Goal: Information Seeking & Learning: Find specific fact

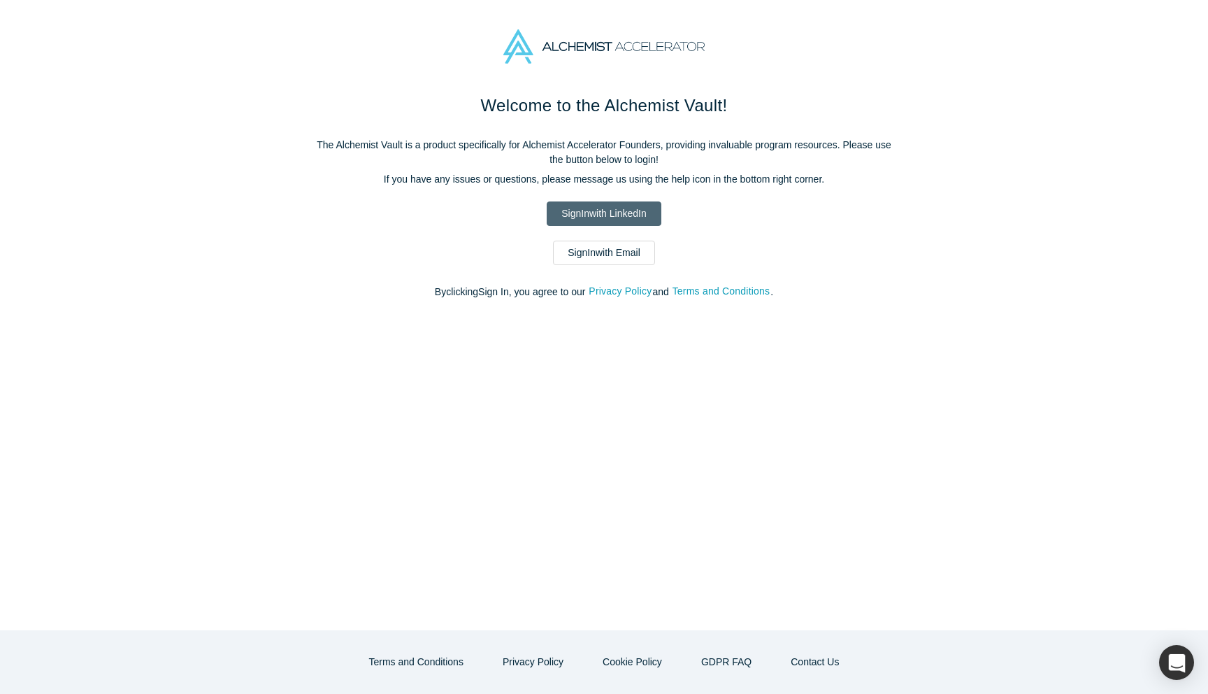
click at [625, 210] on link "Sign In with LinkedIn" at bounding box center [604, 213] width 114 height 24
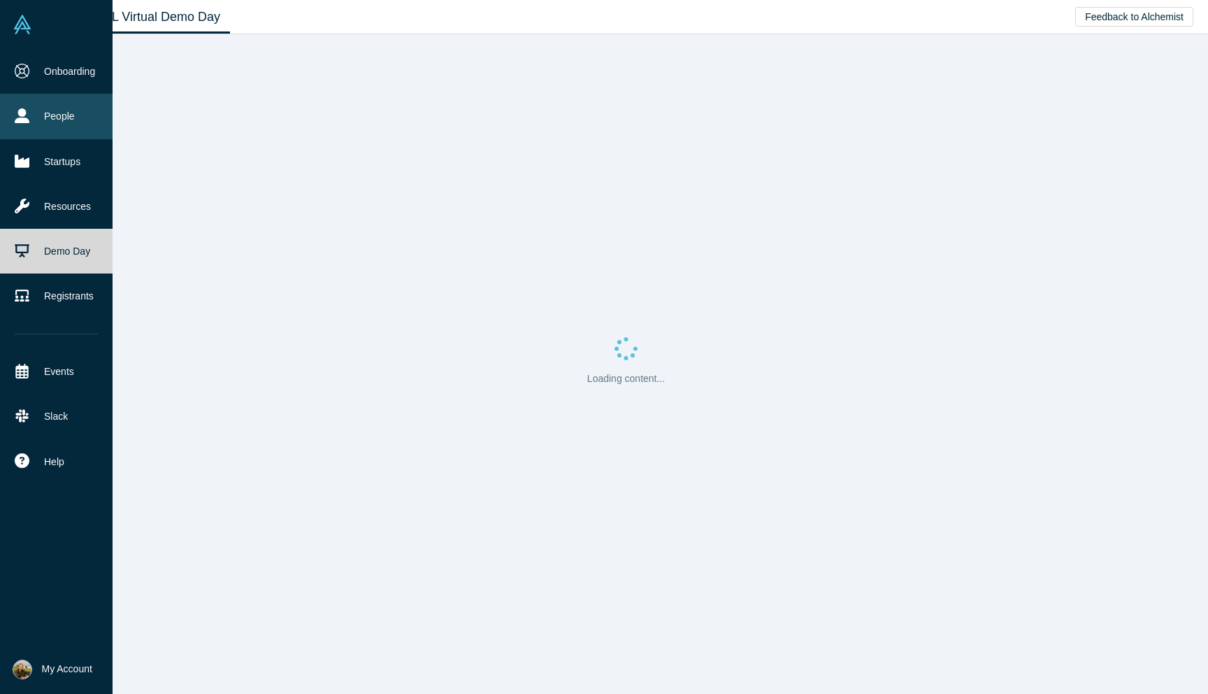
click at [64, 121] on link "People" at bounding box center [56, 116] width 113 height 45
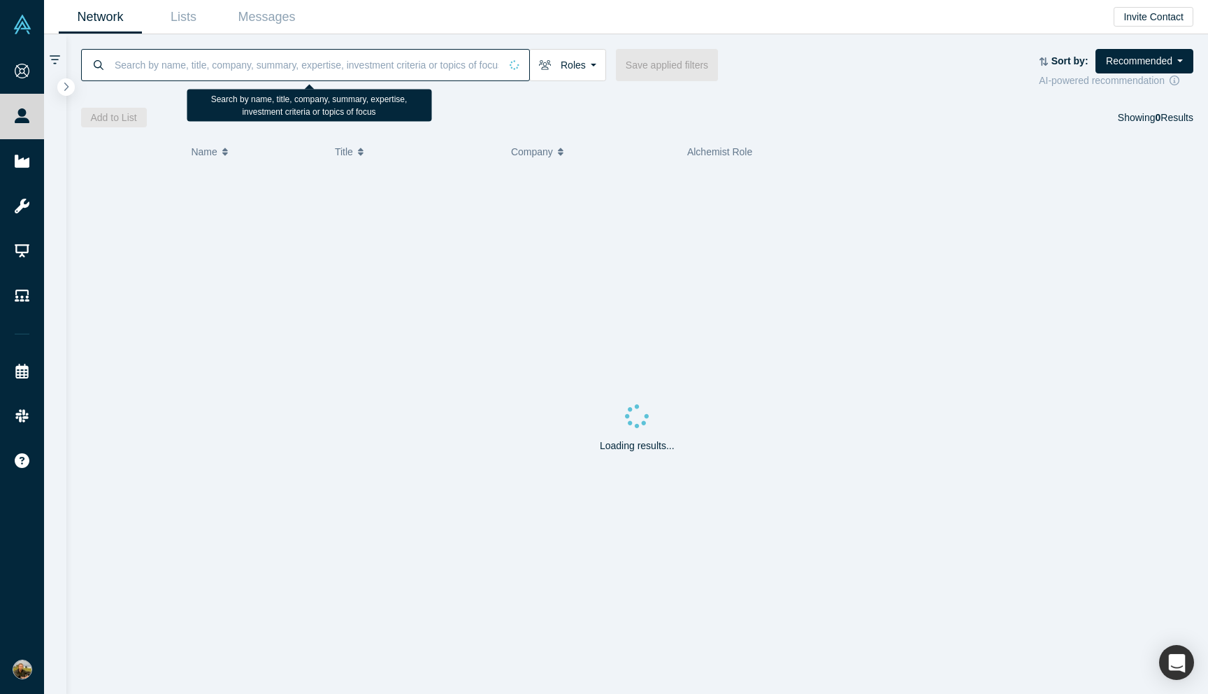
click at [185, 67] on input at bounding box center [306, 64] width 387 height 33
paste input "[PERSON_NAME]"
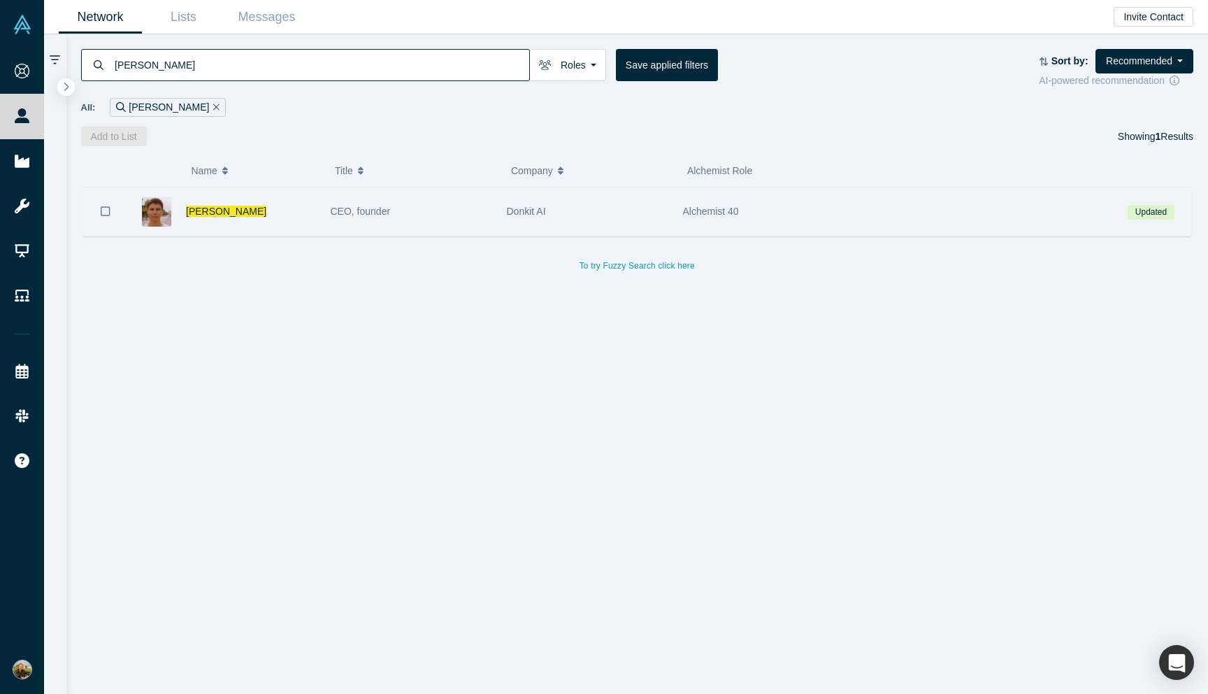
type input "[PERSON_NAME]"
click at [333, 206] on span "CEO, founder" at bounding box center [361, 211] width 60 height 11
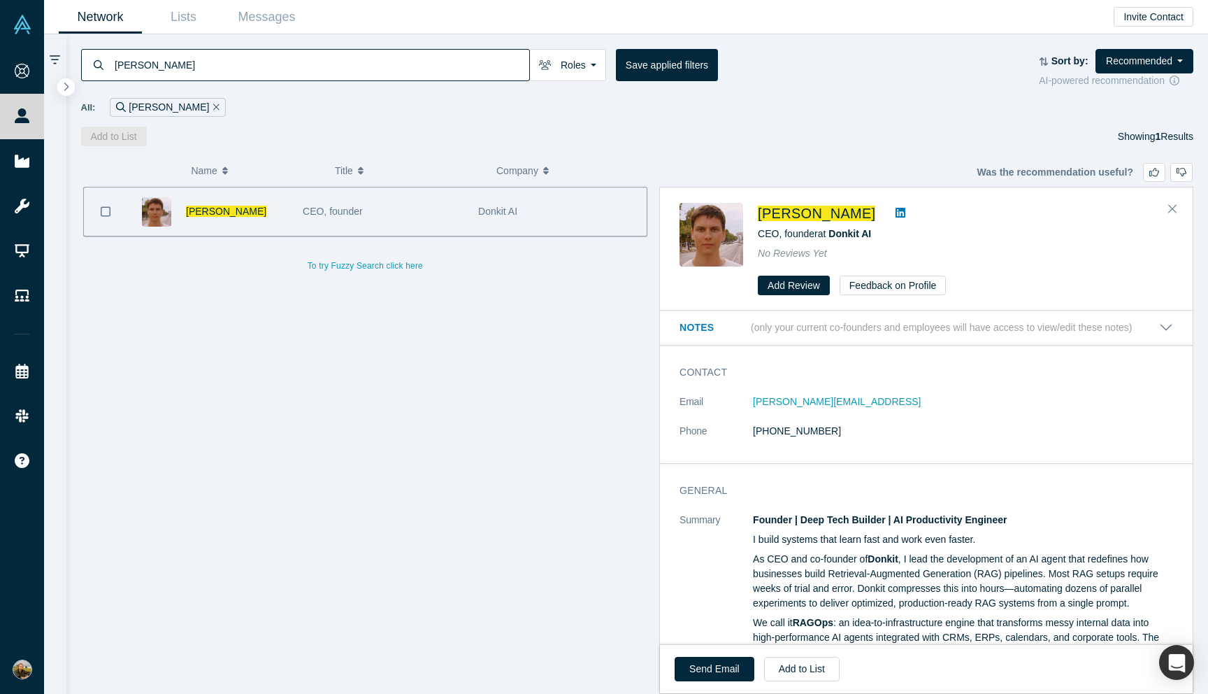
scroll to position [19, 0]
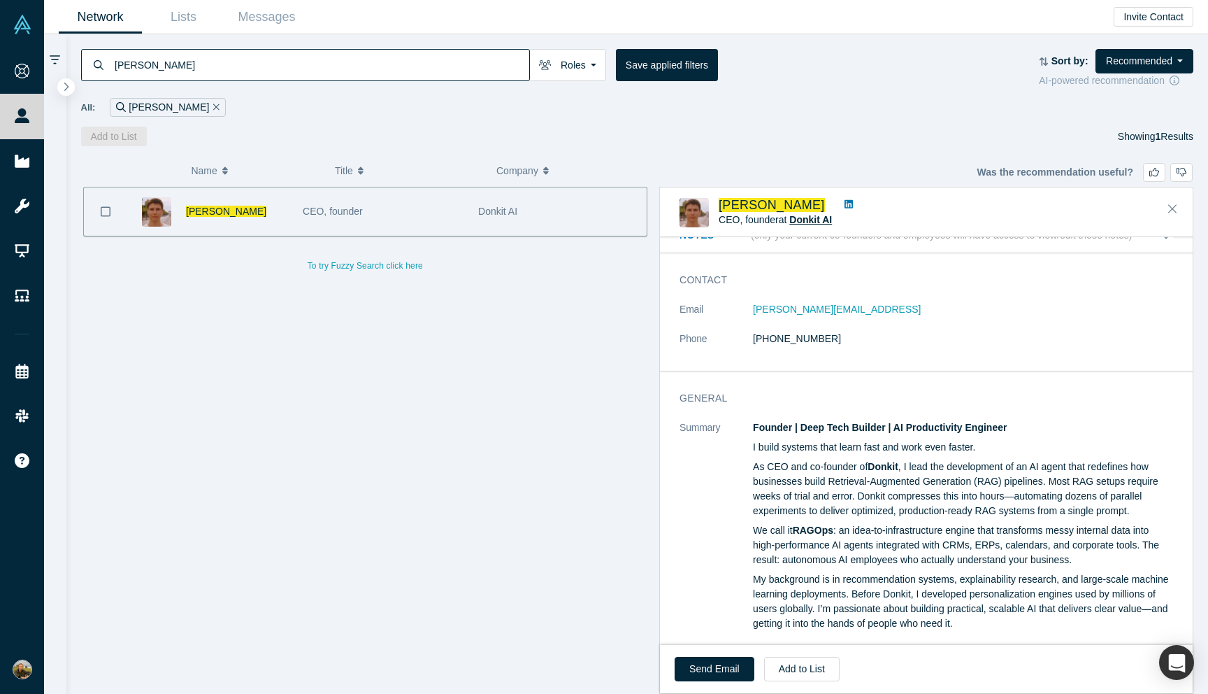
click at [805, 222] on span "Donkit AI" at bounding box center [810, 219] width 43 height 11
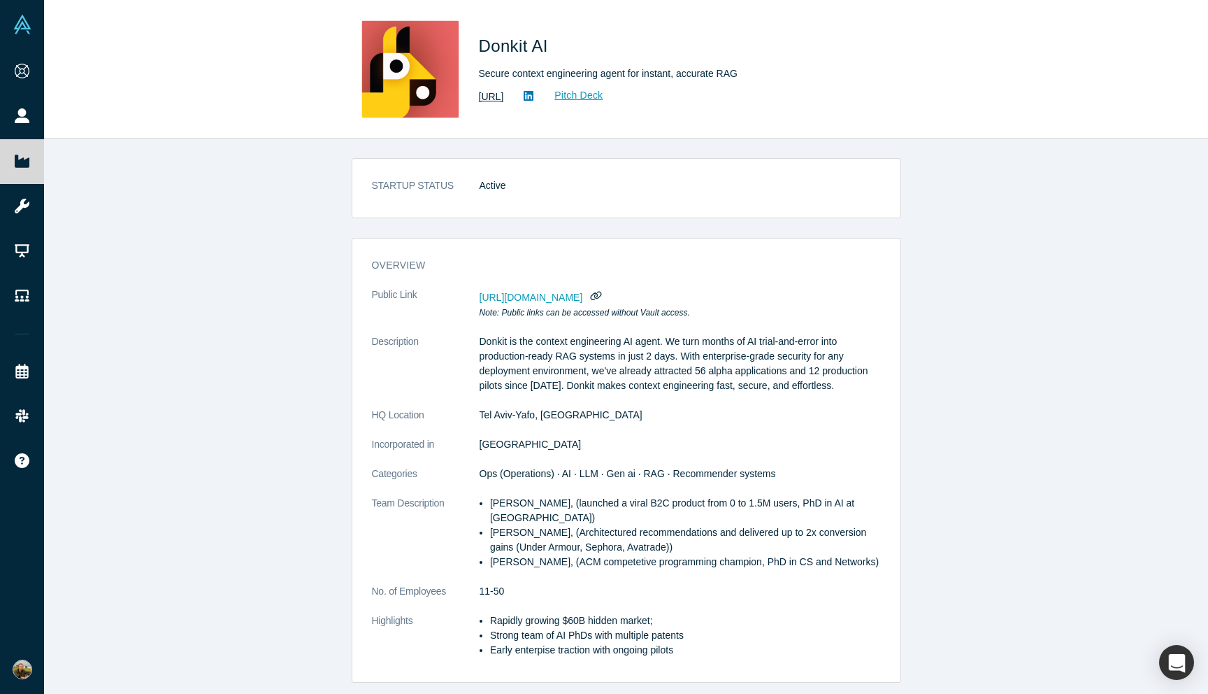
click at [504, 96] on link "[URL]" at bounding box center [491, 96] width 25 height 15
